Goal: Information Seeking & Learning: Learn about a topic

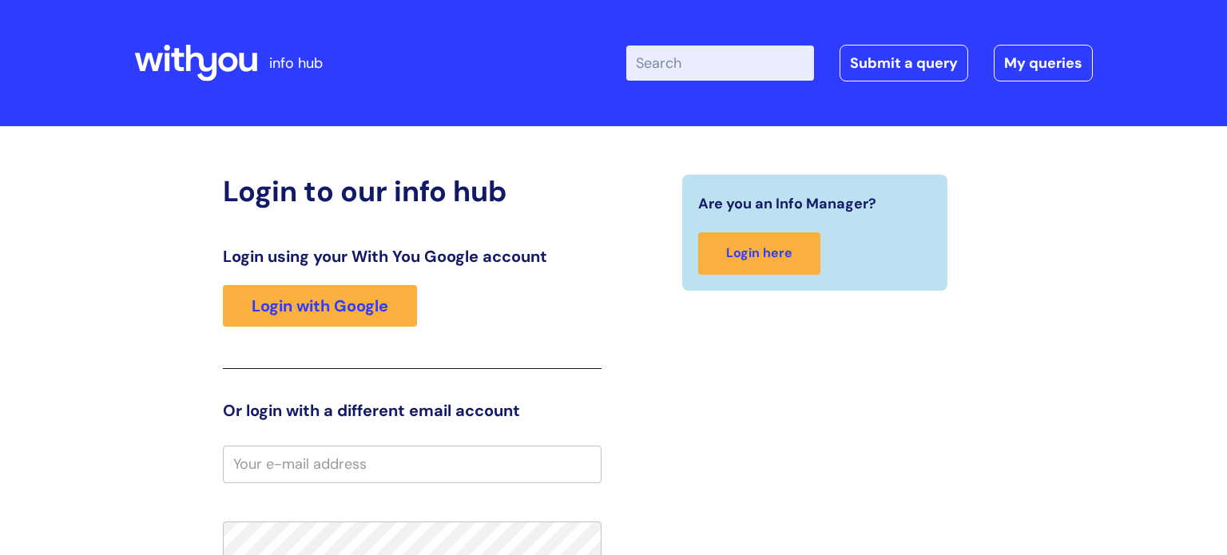
click at [723, 56] on input "Enter your search term here..." at bounding box center [720, 63] width 188 height 35
click at [658, 62] on input "Enter your search term here..." at bounding box center [720, 63] width 188 height 35
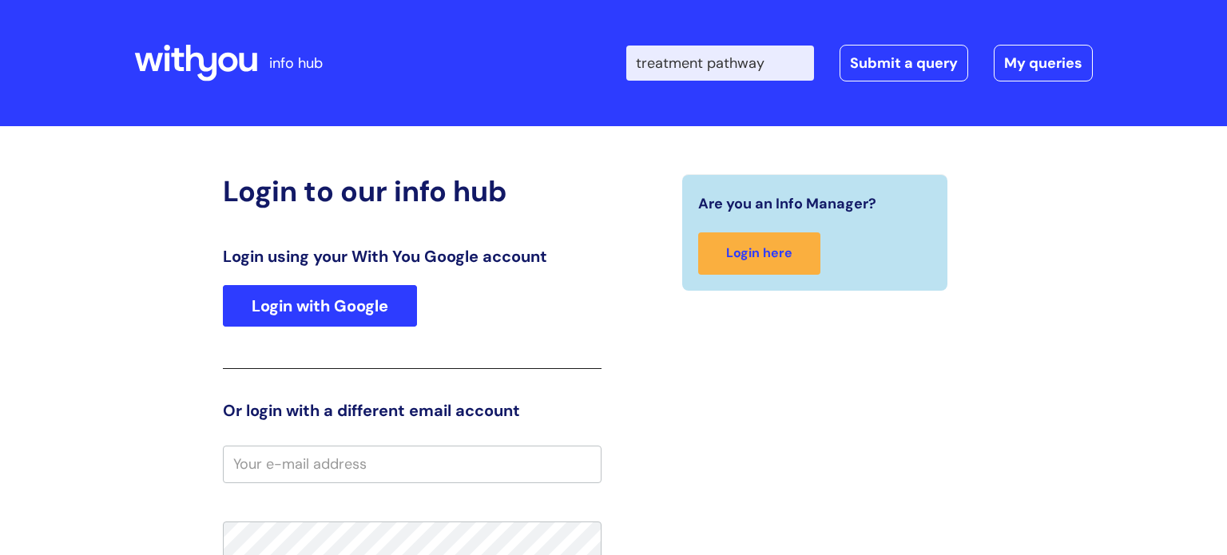
type input "treatment pathway"
click at [318, 292] on link "Login with Google" at bounding box center [320, 306] width 194 height 42
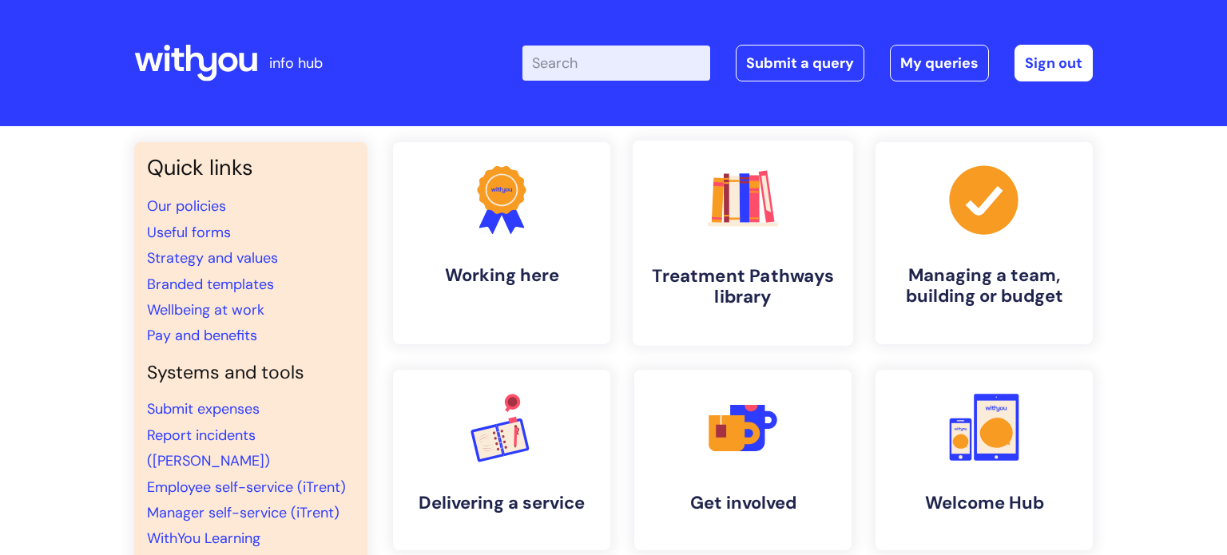
click at [694, 266] on h4 "Treatment Pathways library" at bounding box center [743, 286] width 195 height 43
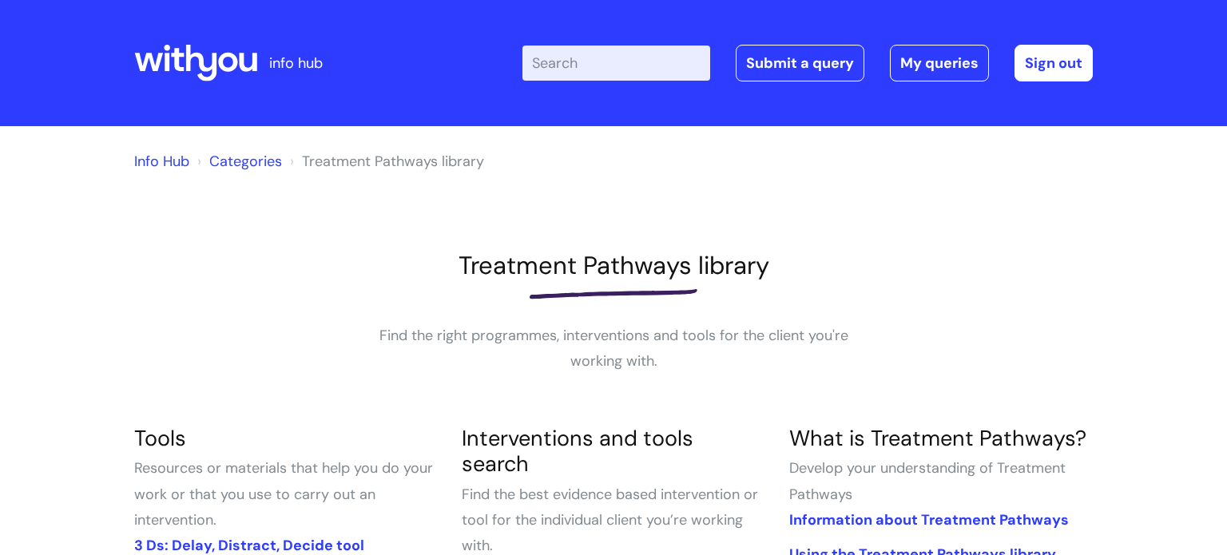
click at [559, 65] on input "Enter your search term here..." at bounding box center [617, 63] width 188 height 35
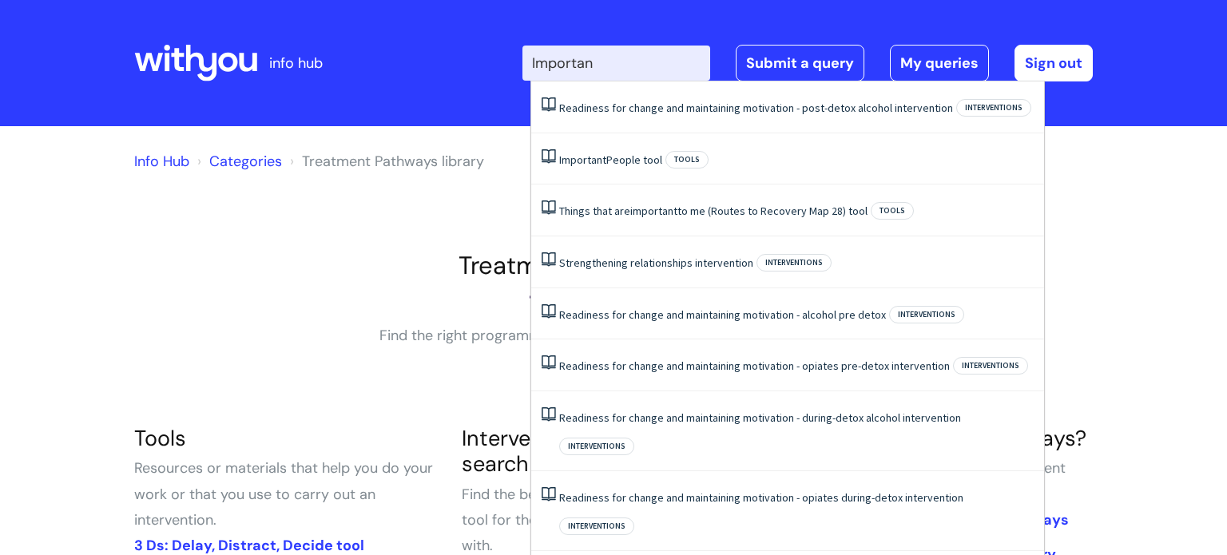
type input "Important"
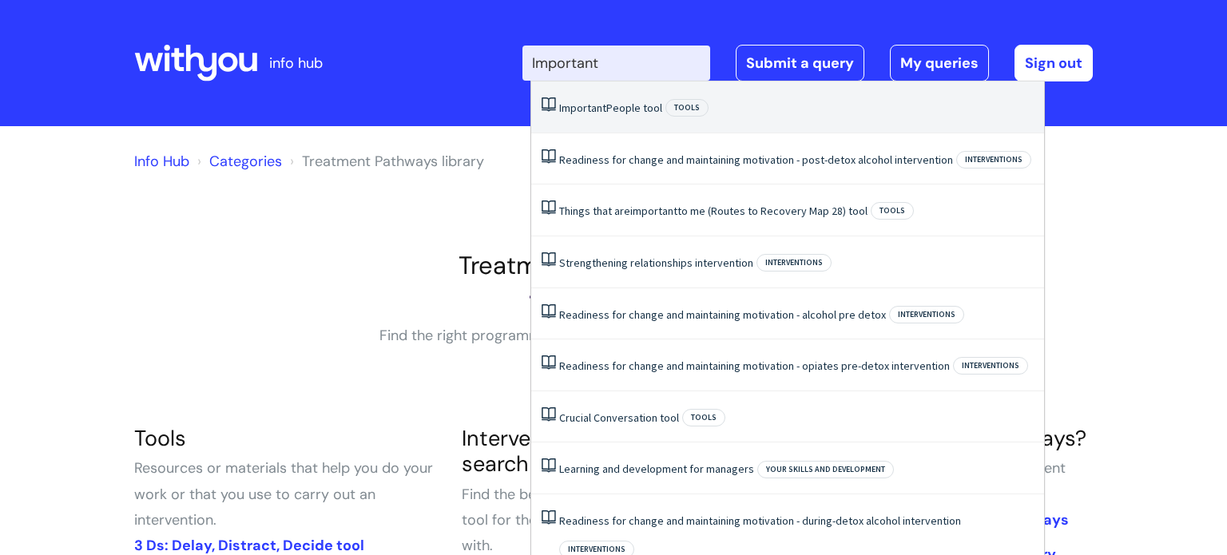
click at [682, 109] on span "Tools" at bounding box center [687, 108] width 43 height 18
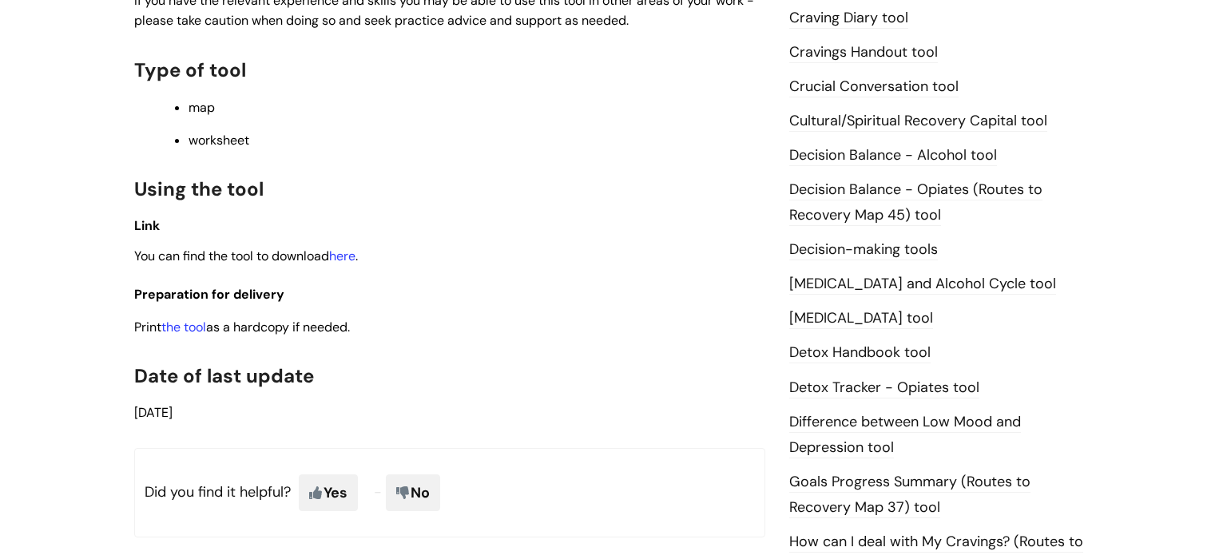
scroll to position [687, 0]
click at [187, 331] on link "the tool" at bounding box center [183, 326] width 45 height 17
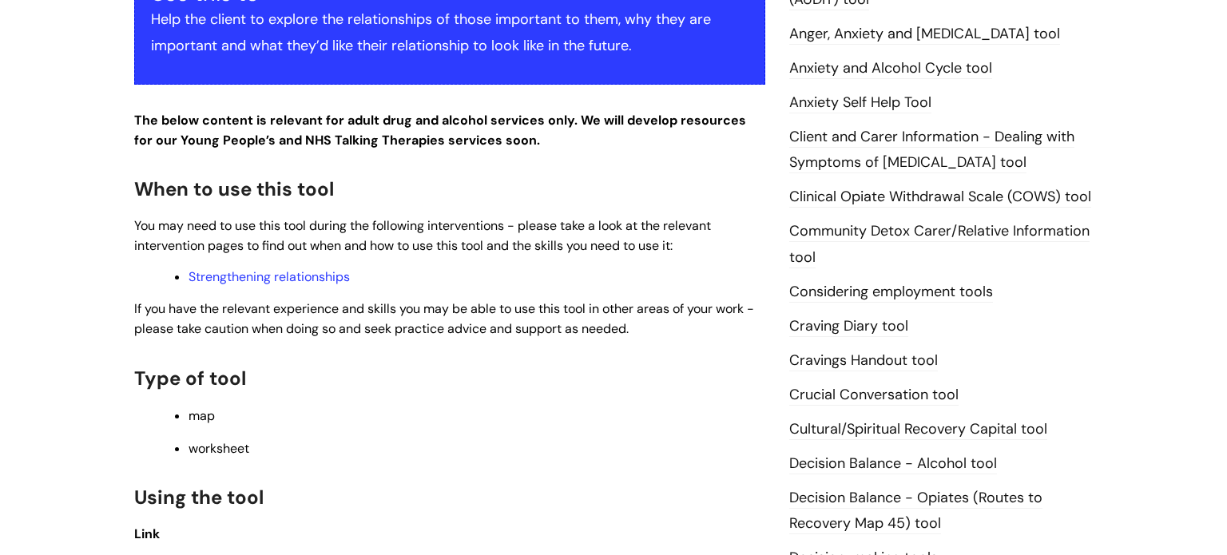
scroll to position [376, 0]
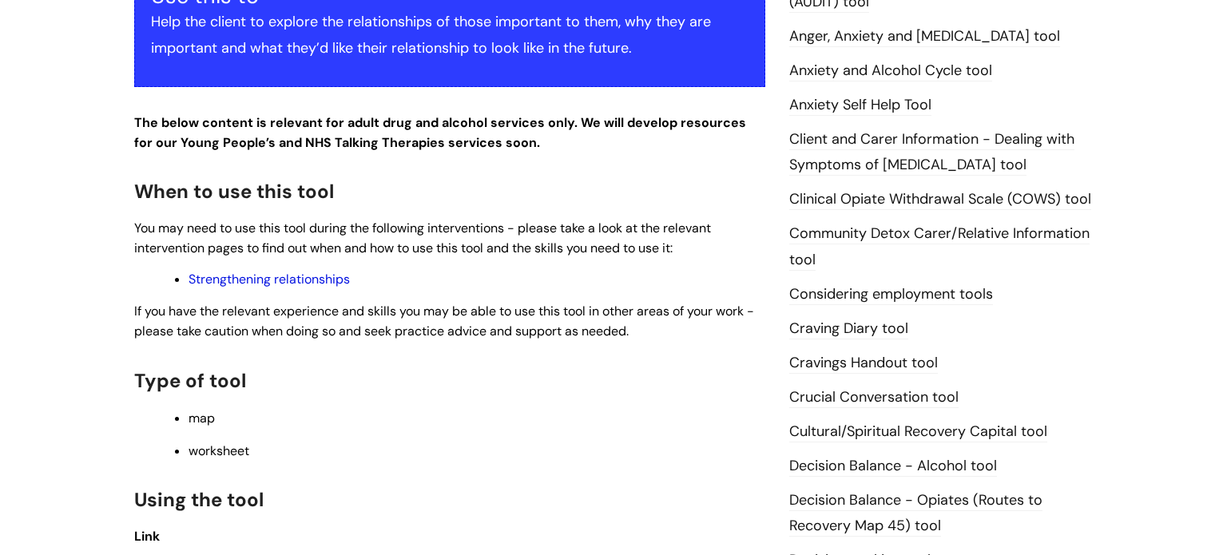
click at [271, 280] on link "Strengthening relationships" at bounding box center [269, 279] width 161 height 17
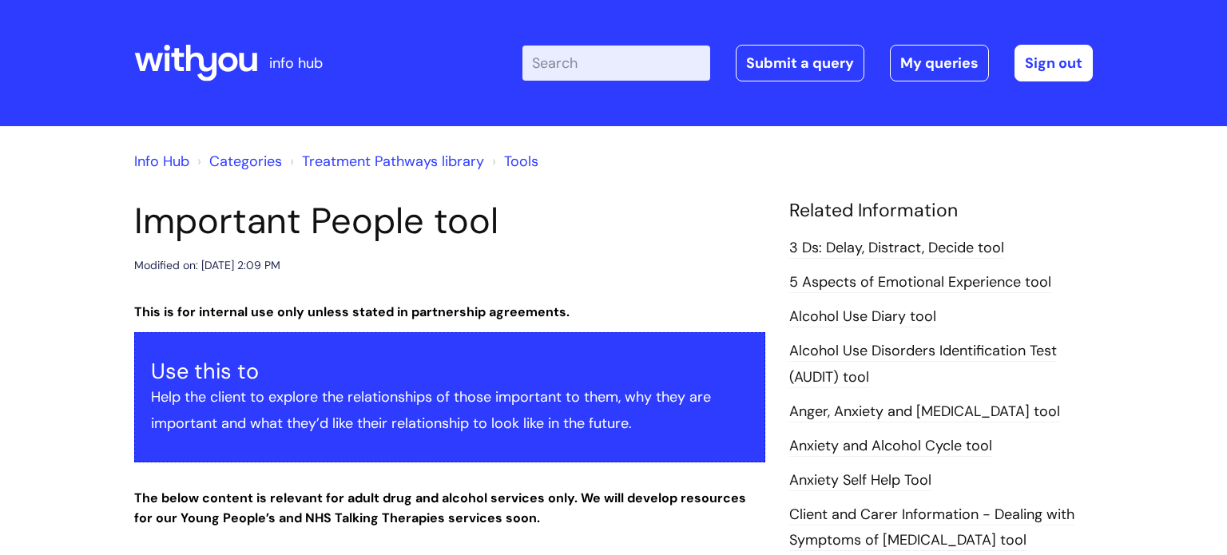
click at [571, 70] on input "Enter your search term here..." at bounding box center [617, 63] width 188 height 35
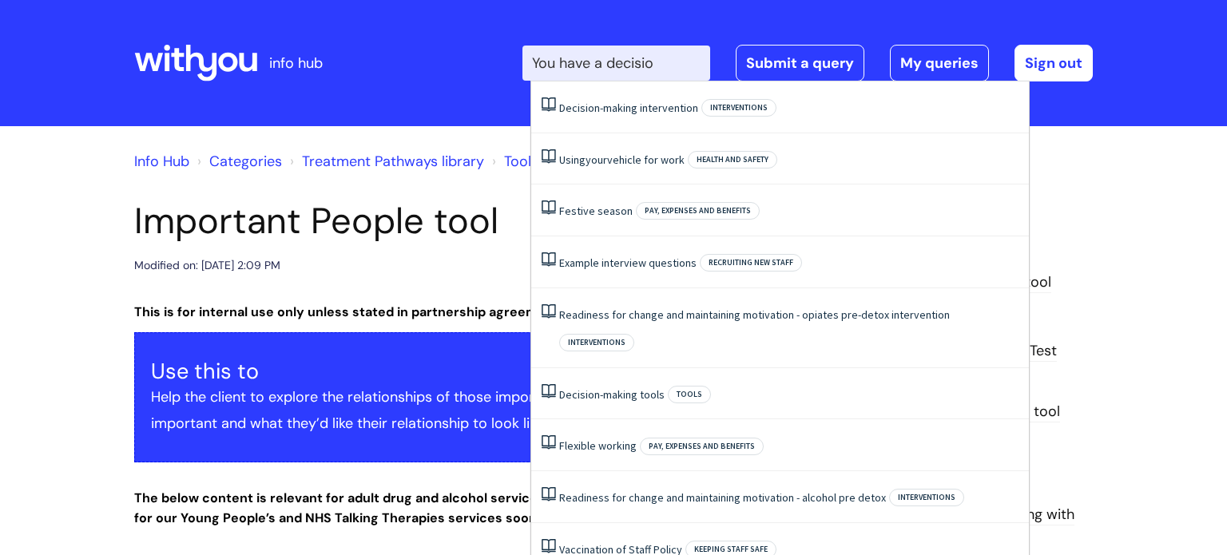
type input "You have a decision"
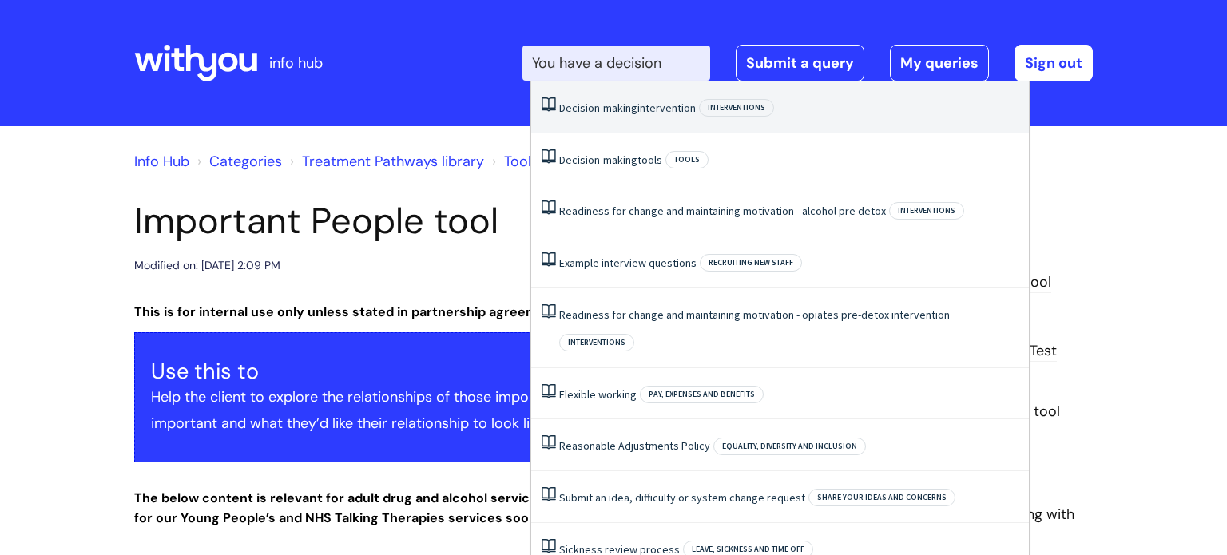
click at [640, 109] on link "Decision-making intervention" at bounding box center [627, 108] width 137 height 14
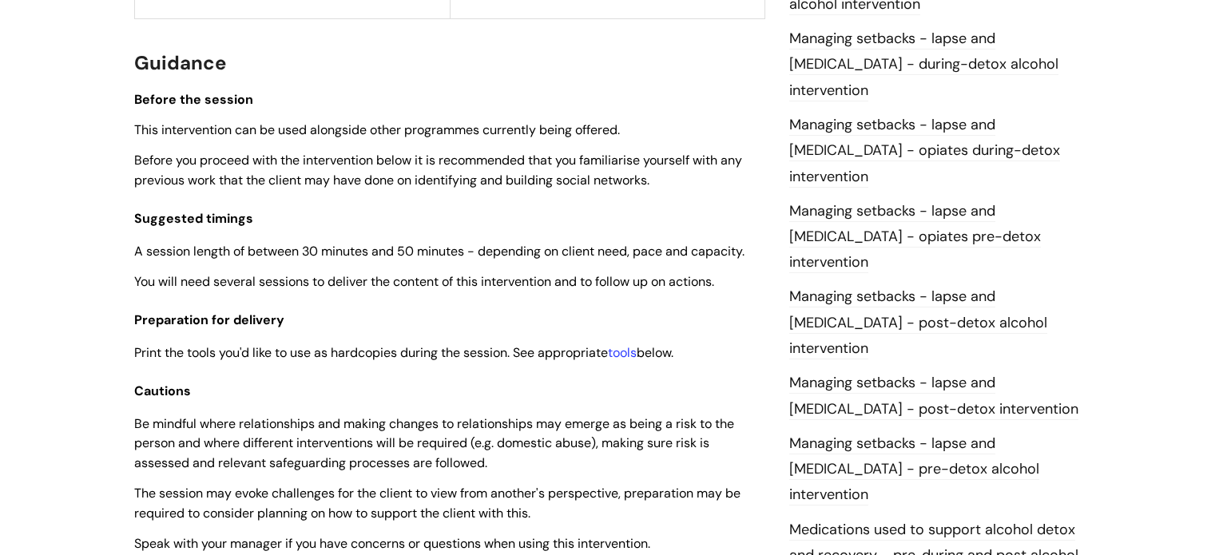
scroll to position [1367, 0]
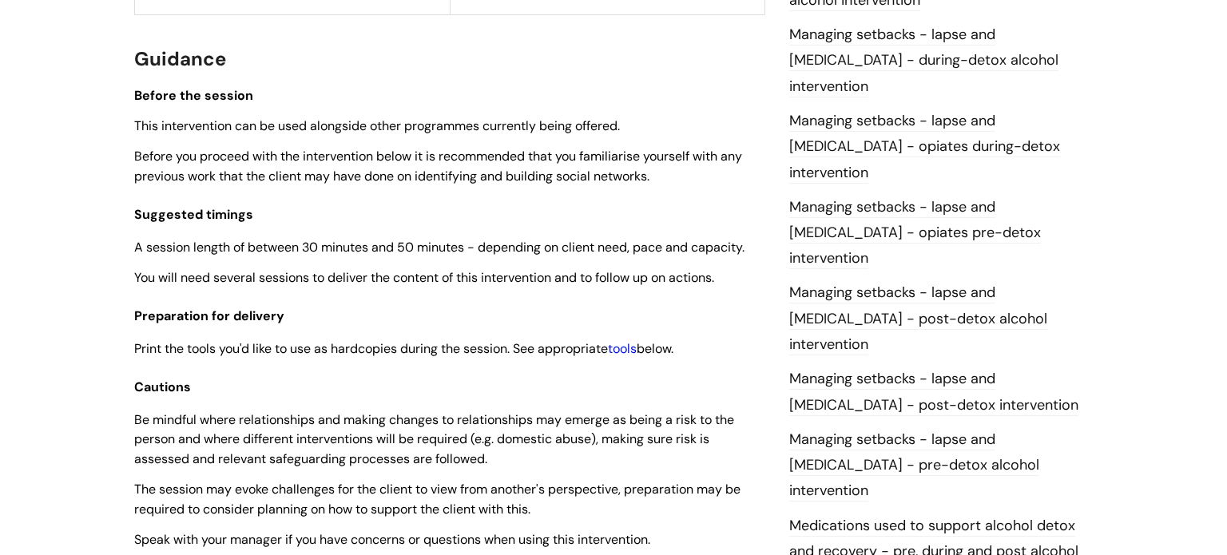
click at [630, 356] on link "tools" at bounding box center [622, 348] width 29 height 17
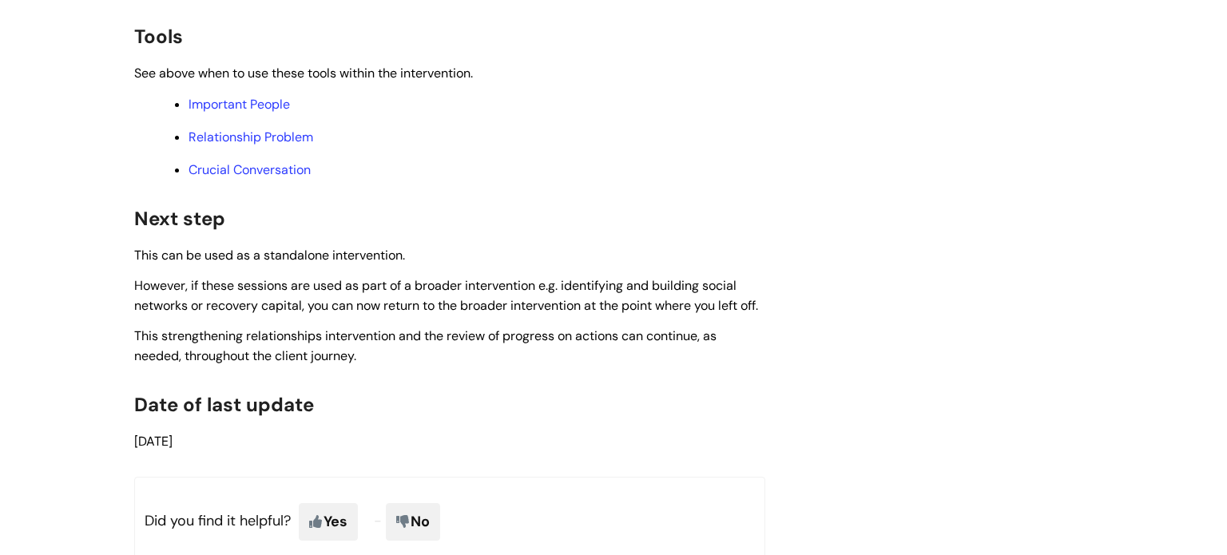
scroll to position [4700, 0]
click at [276, 179] on link "Crucial Conversation" at bounding box center [250, 170] width 122 height 17
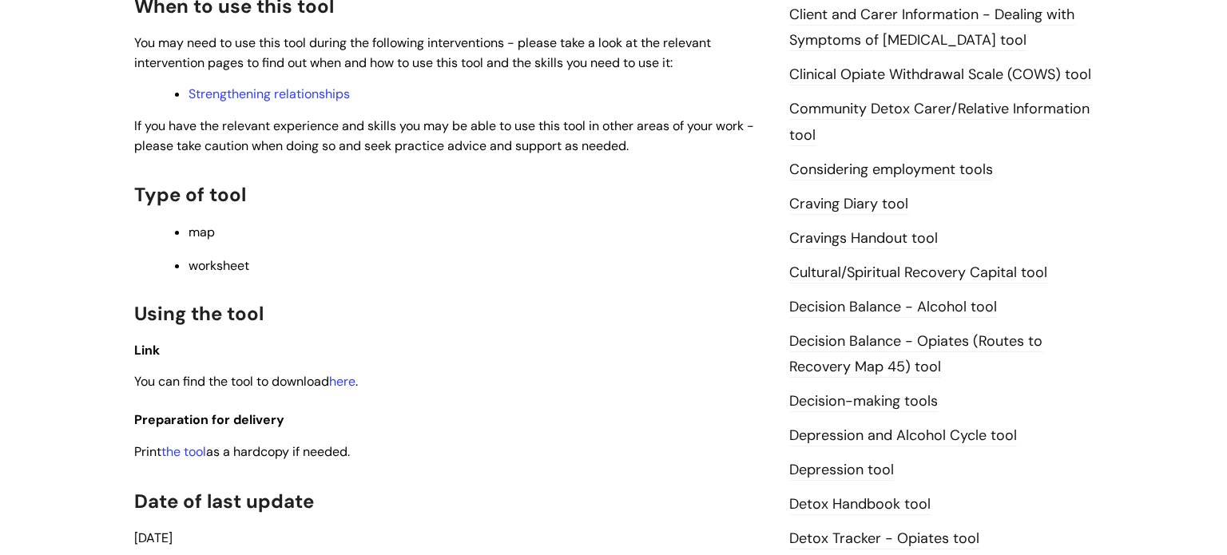
scroll to position [510, 0]
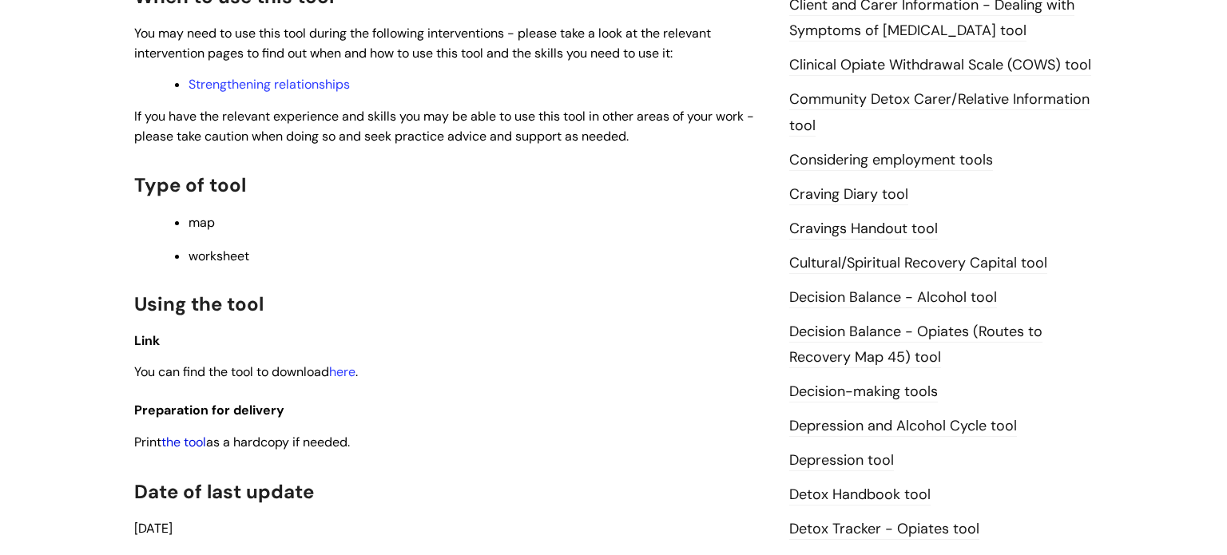
click at [183, 445] on link "the tool" at bounding box center [183, 442] width 45 height 17
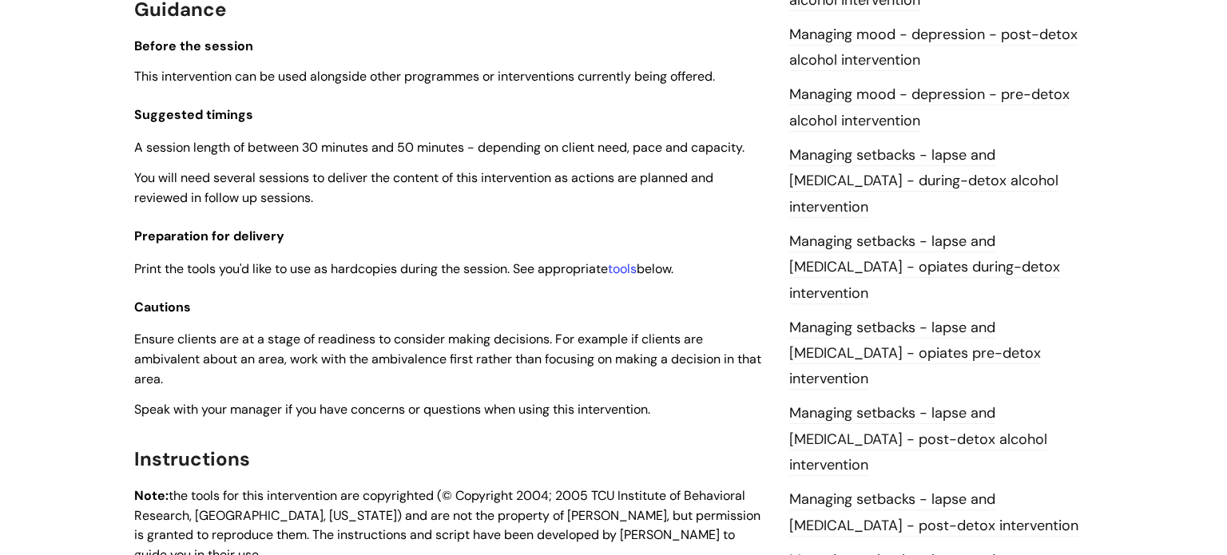
scroll to position [1222, 0]
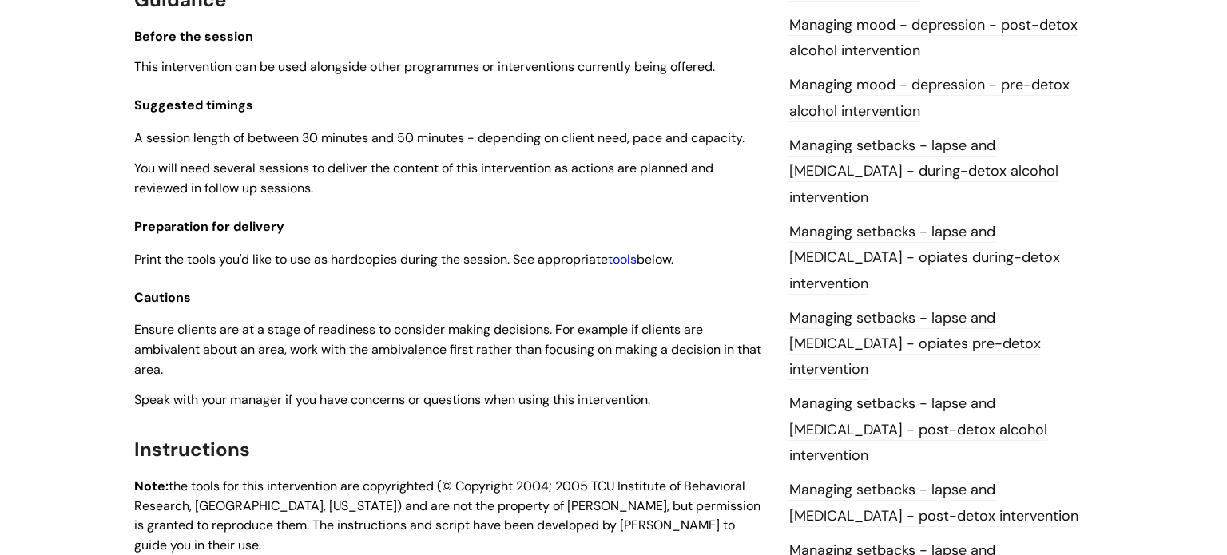
click at [628, 264] on link "tools" at bounding box center [622, 259] width 29 height 17
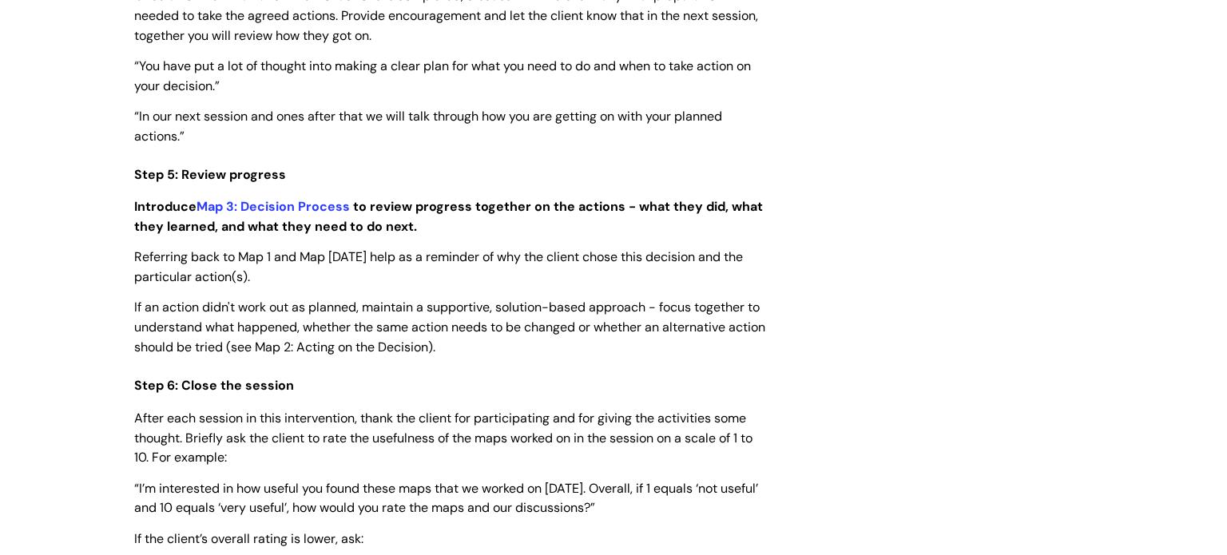
scroll to position [3471, 0]
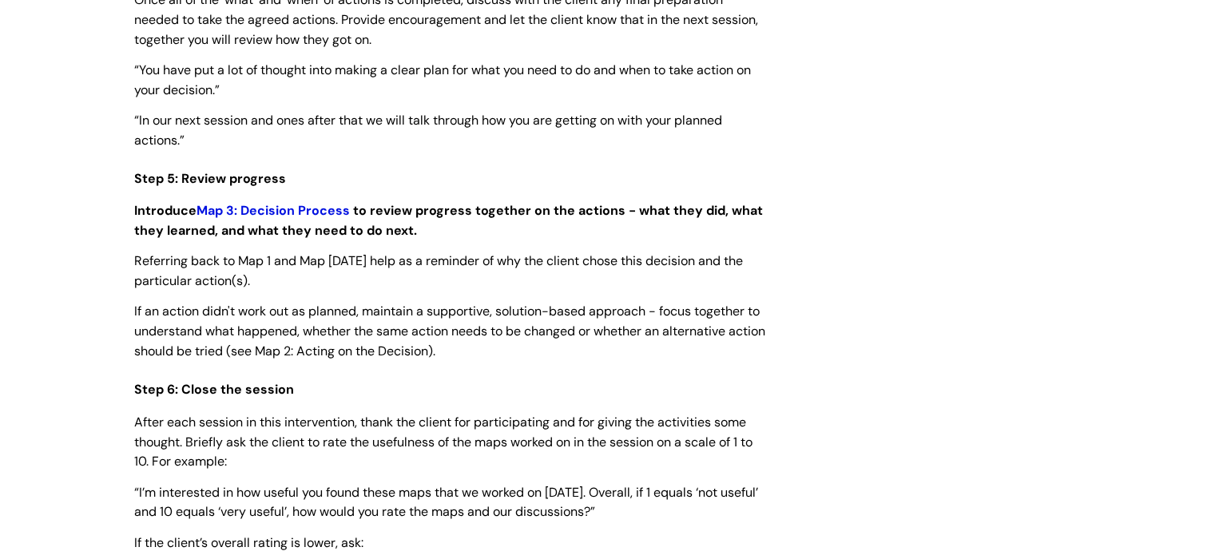
click at [297, 219] on link "Map 3: Decision Process" at bounding box center [273, 210] width 153 height 17
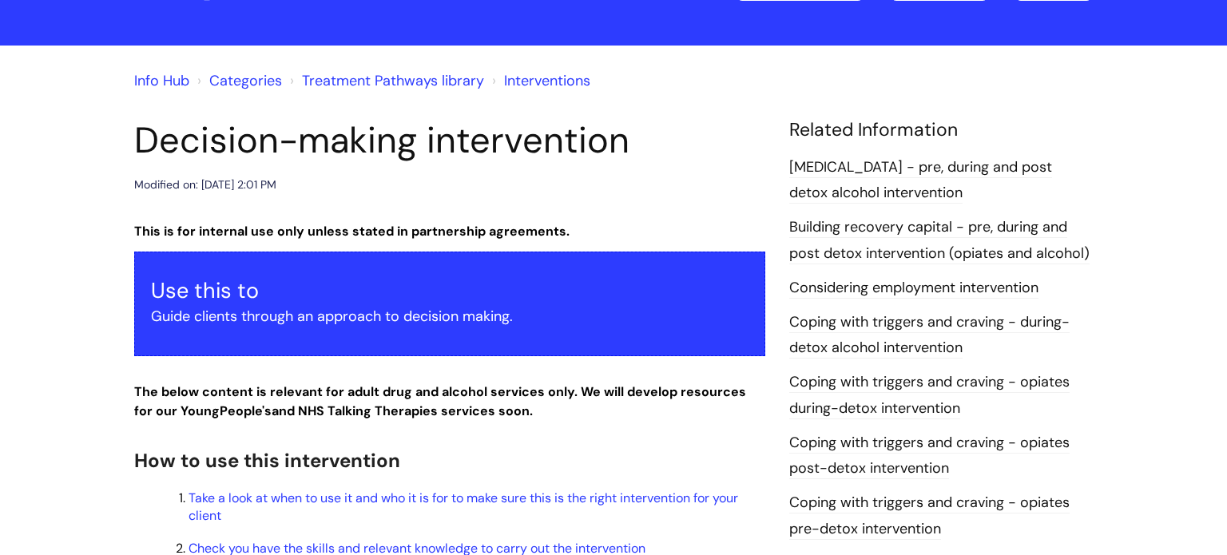
scroll to position [83, 0]
